Goal: Task Accomplishment & Management: Manage account settings

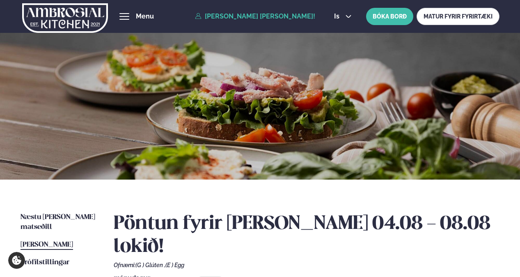
scroll to position [205, 0]
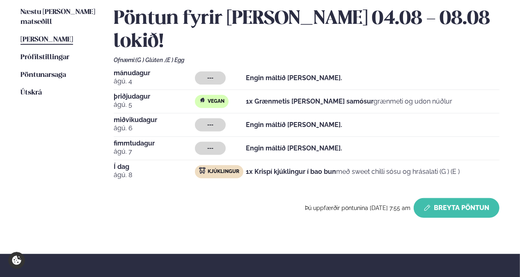
click at [480, 198] on button "Breyta Pöntun" at bounding box center [457, 208] width 86 height 20
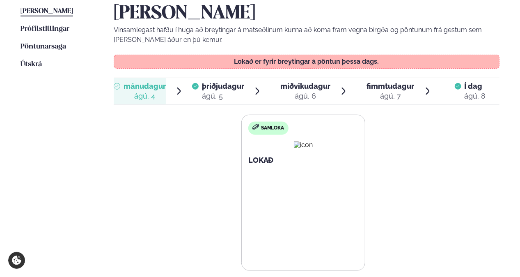
scroll to position [246, 0]
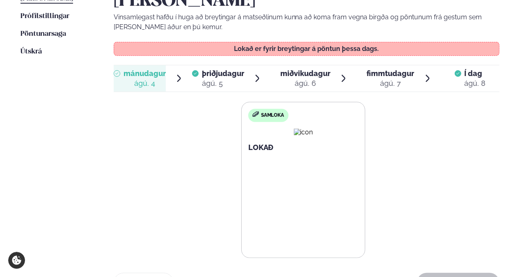
click at [427, 75] on icon at bounding box center [428, 78] width 4 height 7
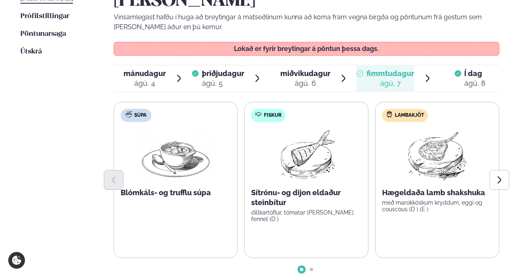
click at [481, 69] on span "Í dag" at bounding box center [475, 74] width 21 height 10
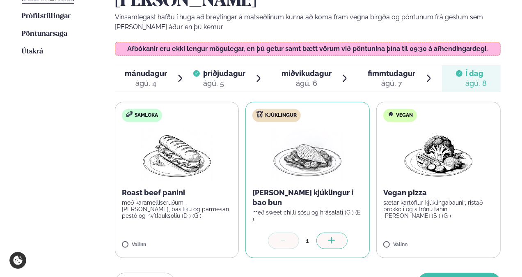
scroll to position [287, 0]
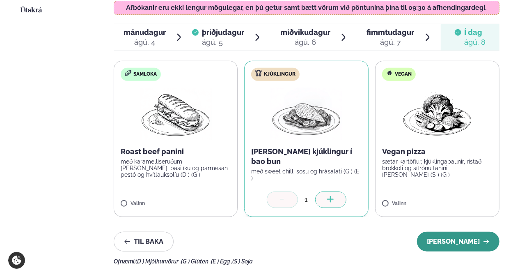
click at [459, 232] on button "[PERSON_NAME]" at bounding box center [458, 242] width 83 height 20
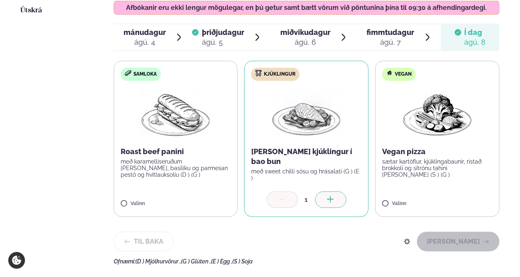
click at [283, 199] on icon at bounding box center [282, 199] width 4 height 0
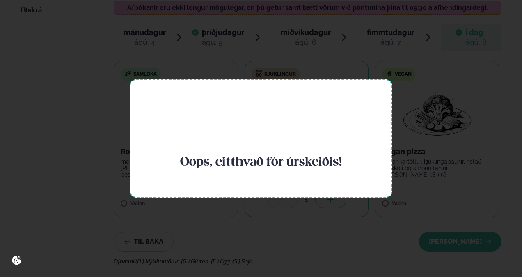
click at [358, 134] on div "Oops, eitthvað fór úrskeiðis!" at bounding box center [261, 138] width 263 height 118
click at [367, 12] on div "Oops, eitthvað fór úrskeiðis!" at bounding box center [261, 138] width 522 height 277
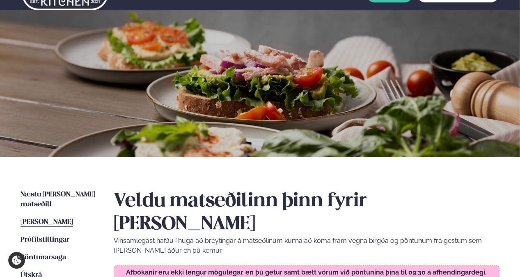
scroll to position [0, 0]
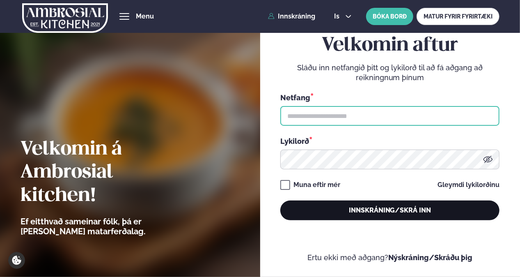
type input "**********"
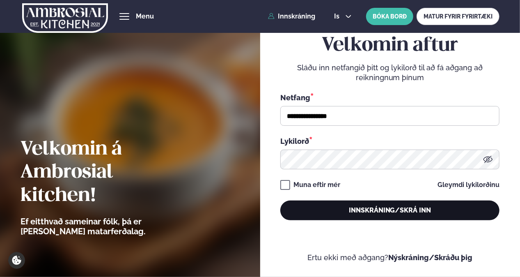
click at [339, 211] on button "Innskráning/Skrá inn" at bounding box center [389, 210] width 219 height 20
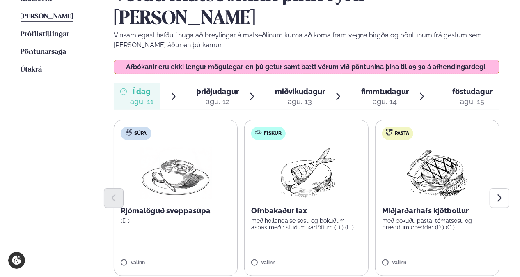
scroll to position [246, 0]
